Goal: Obtain resource: Download file/media

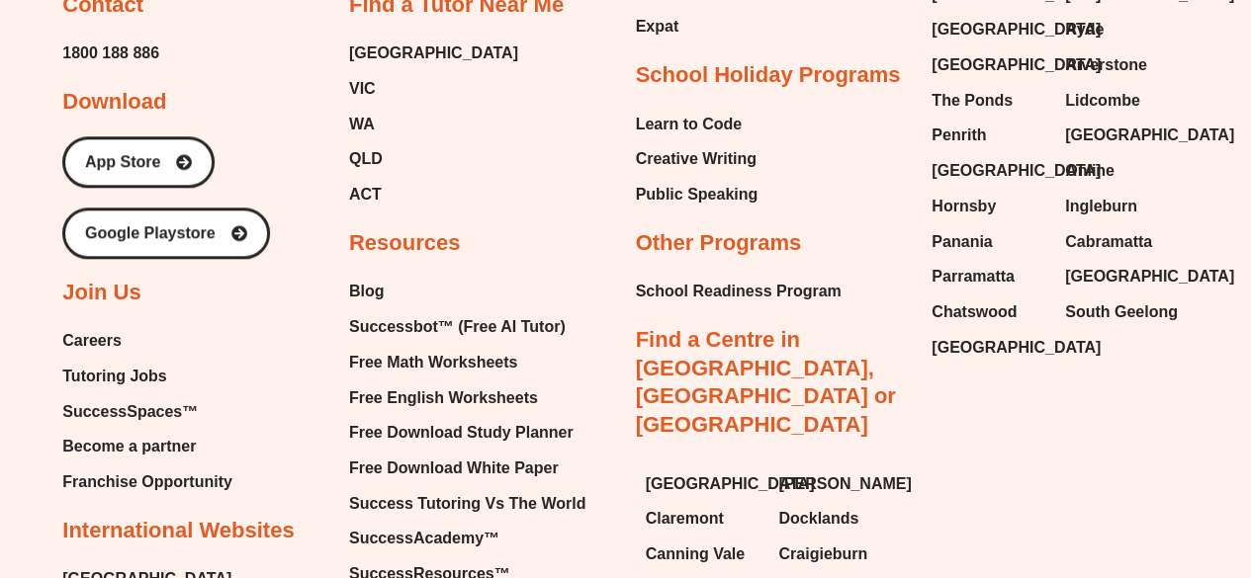
scroll to position [12178, 0]
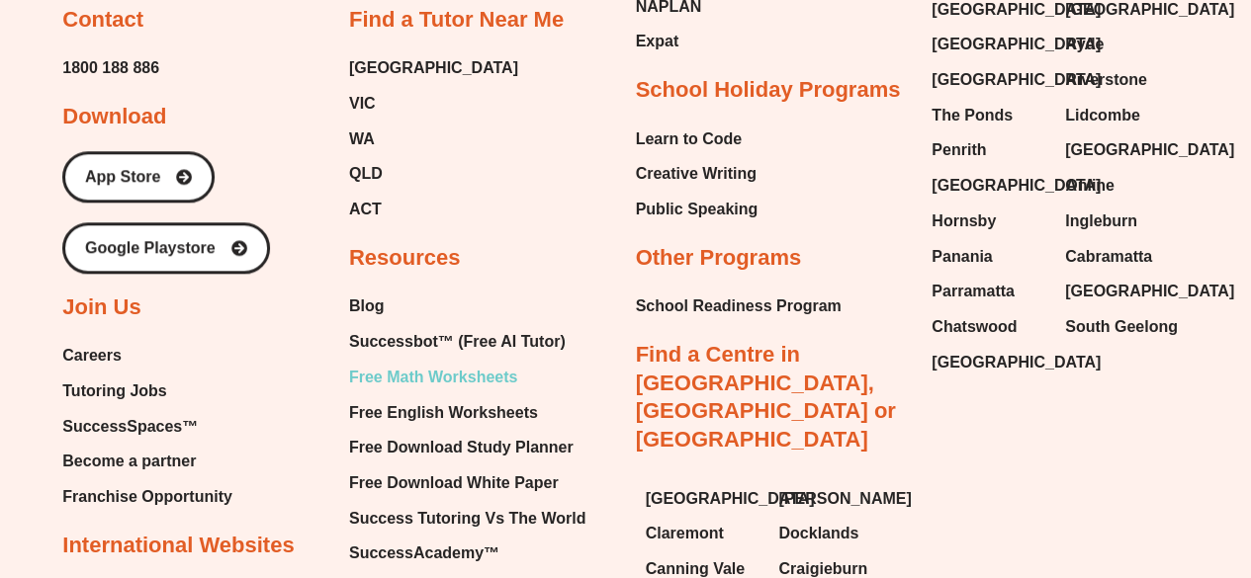
click at [380, 363] on span "Free Math Worksheets" at bounding box center [433, 378] width 168 height 30
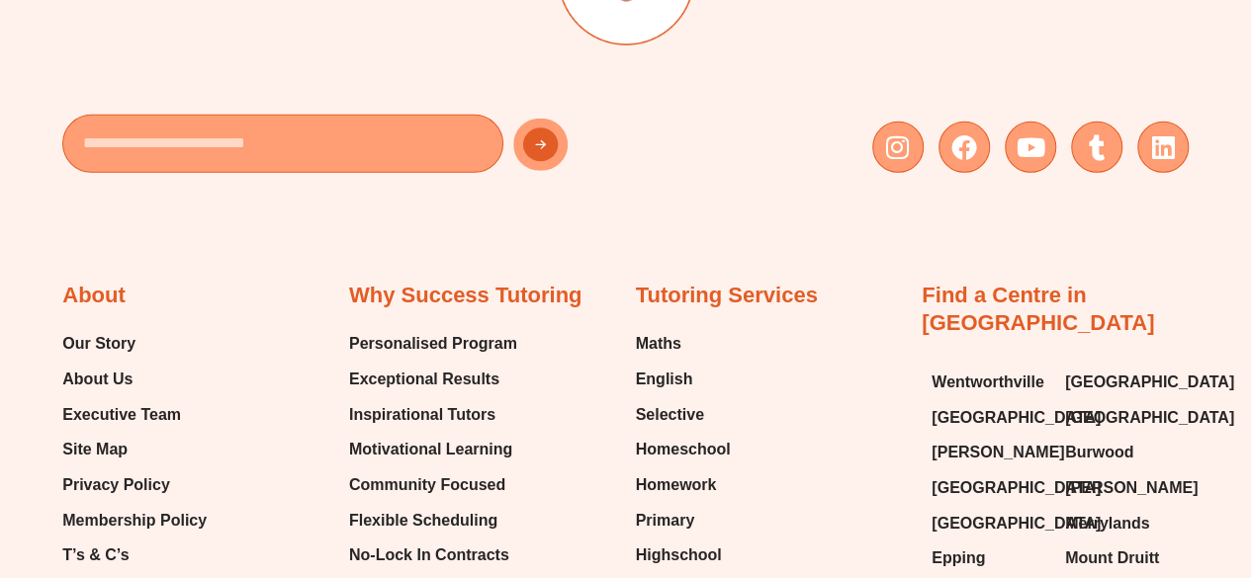
scroll to position [15081, 0]
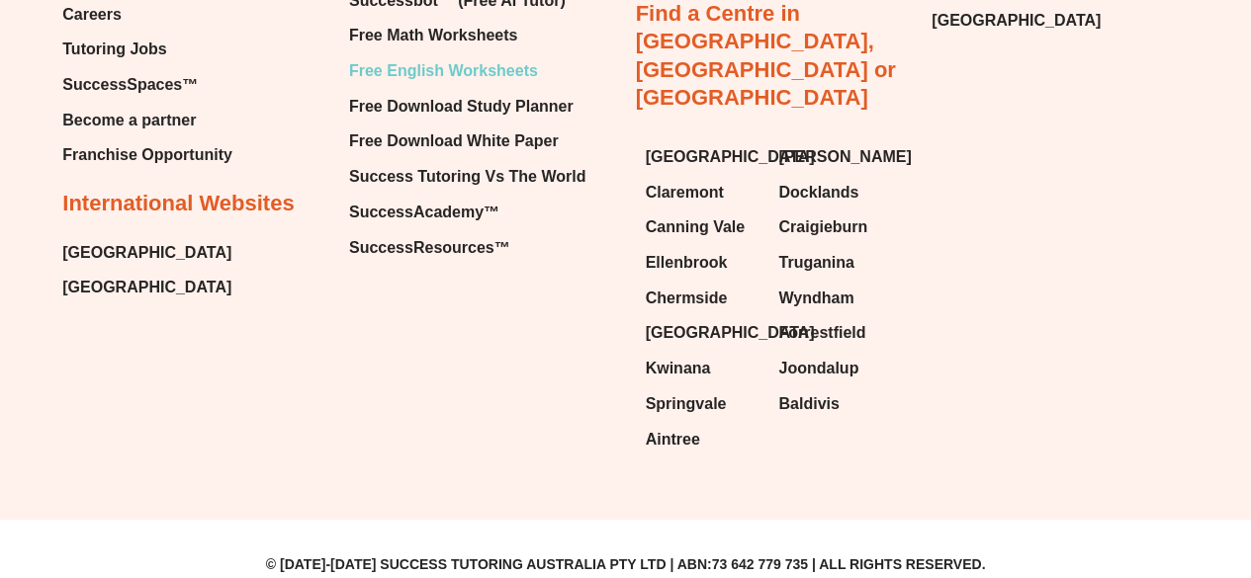
click at [422, 86] on span "Free English Worksheets" at bounding box center [443, 71] width 189 height 30
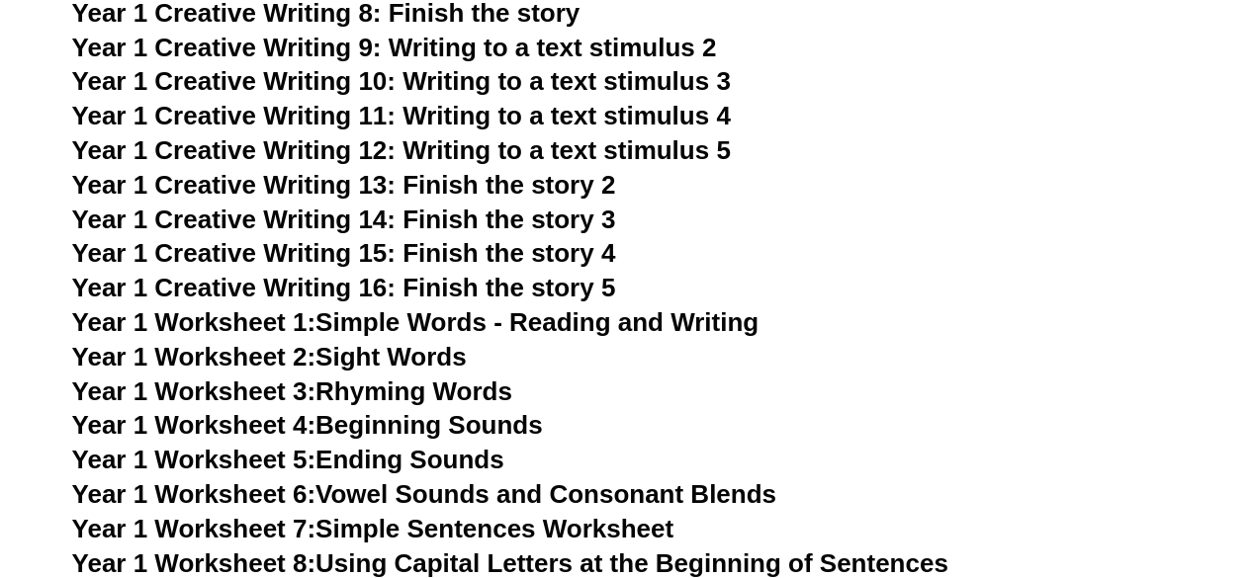
scroll to position [3521, 0]
